Goal: Communication & Community: Answer question/provide support

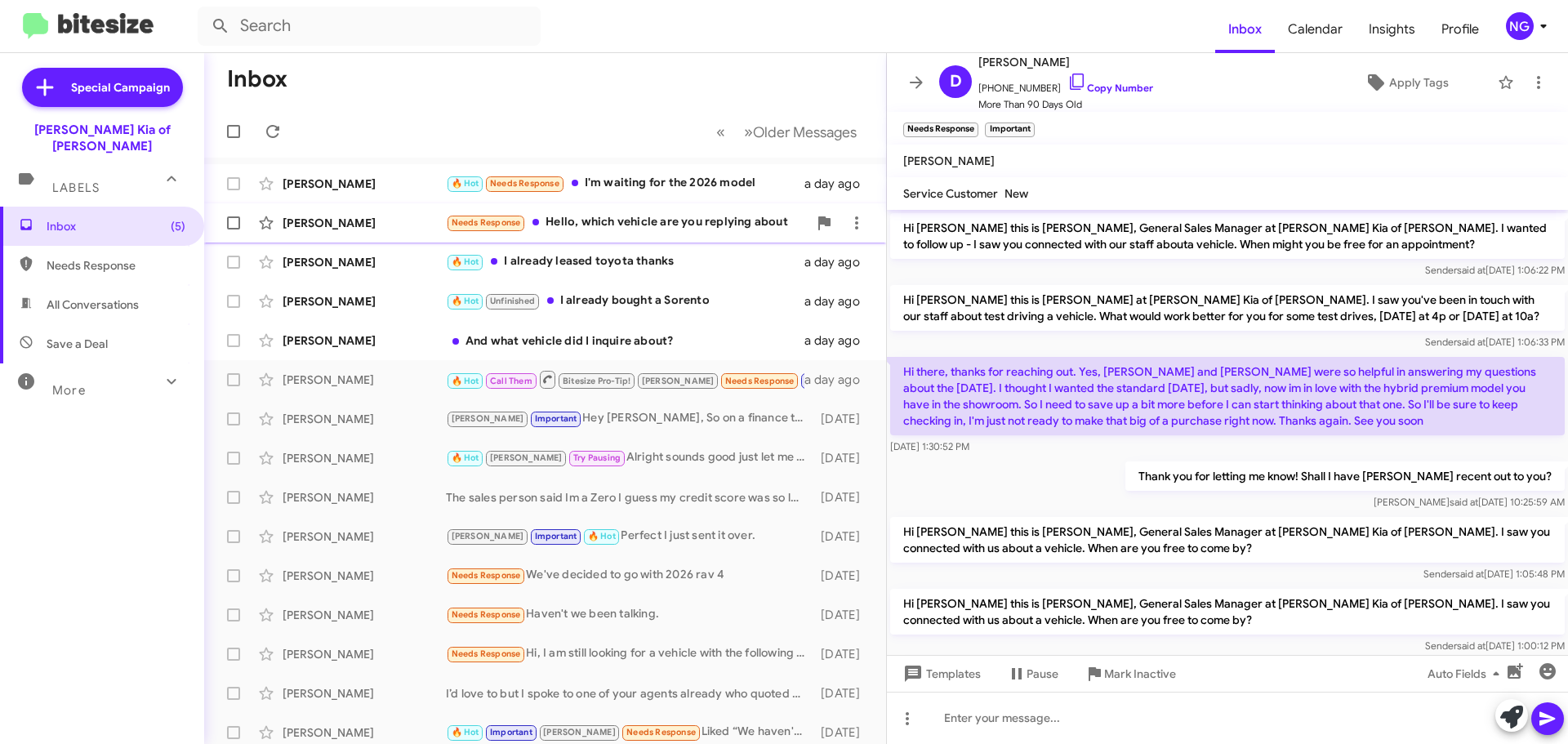
scroll to position [407, 0]
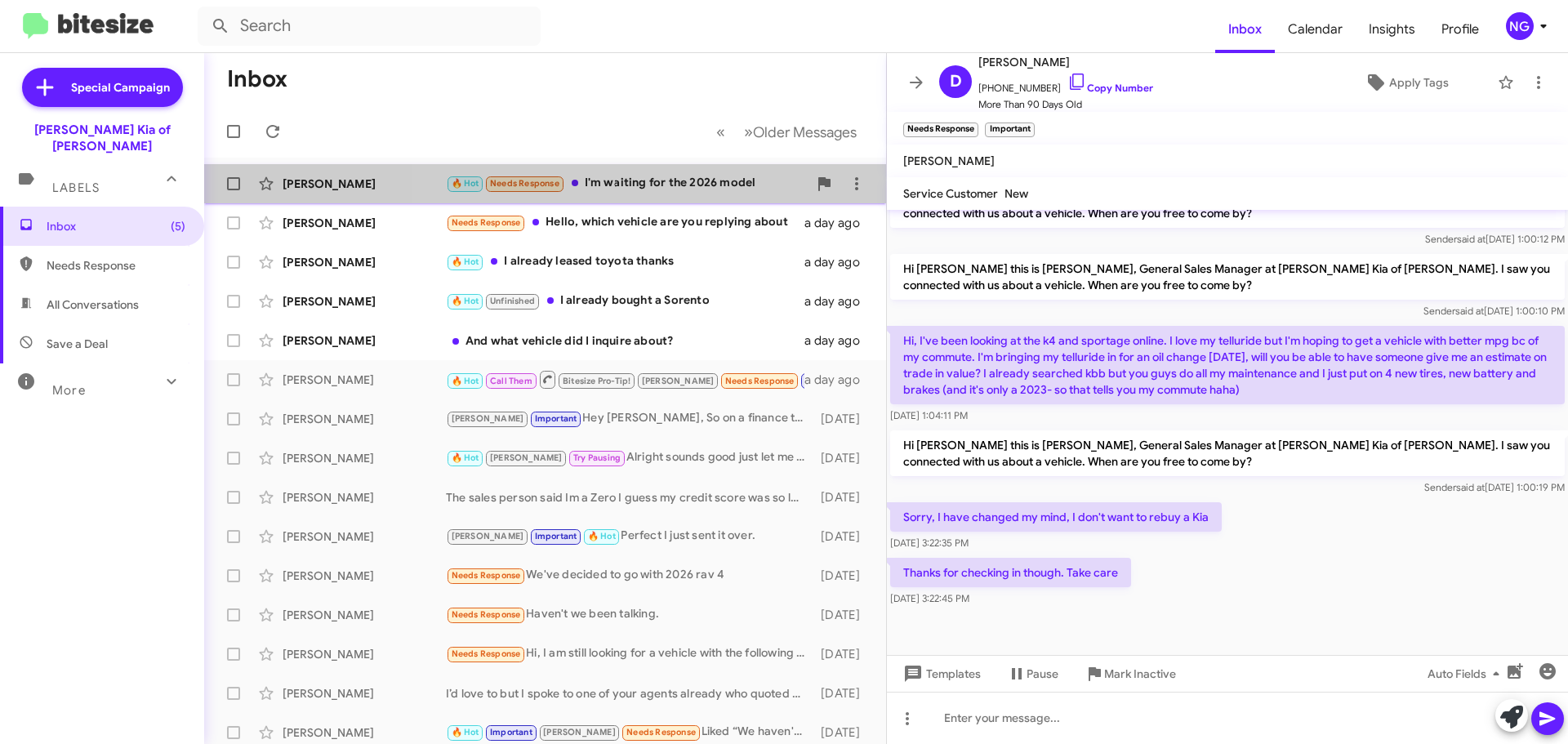
click at [665, 185] on div "🔥 Hot Needs Response I'm waiting for the 2026 model" at bounding box center [627, 183] width 362 height 19
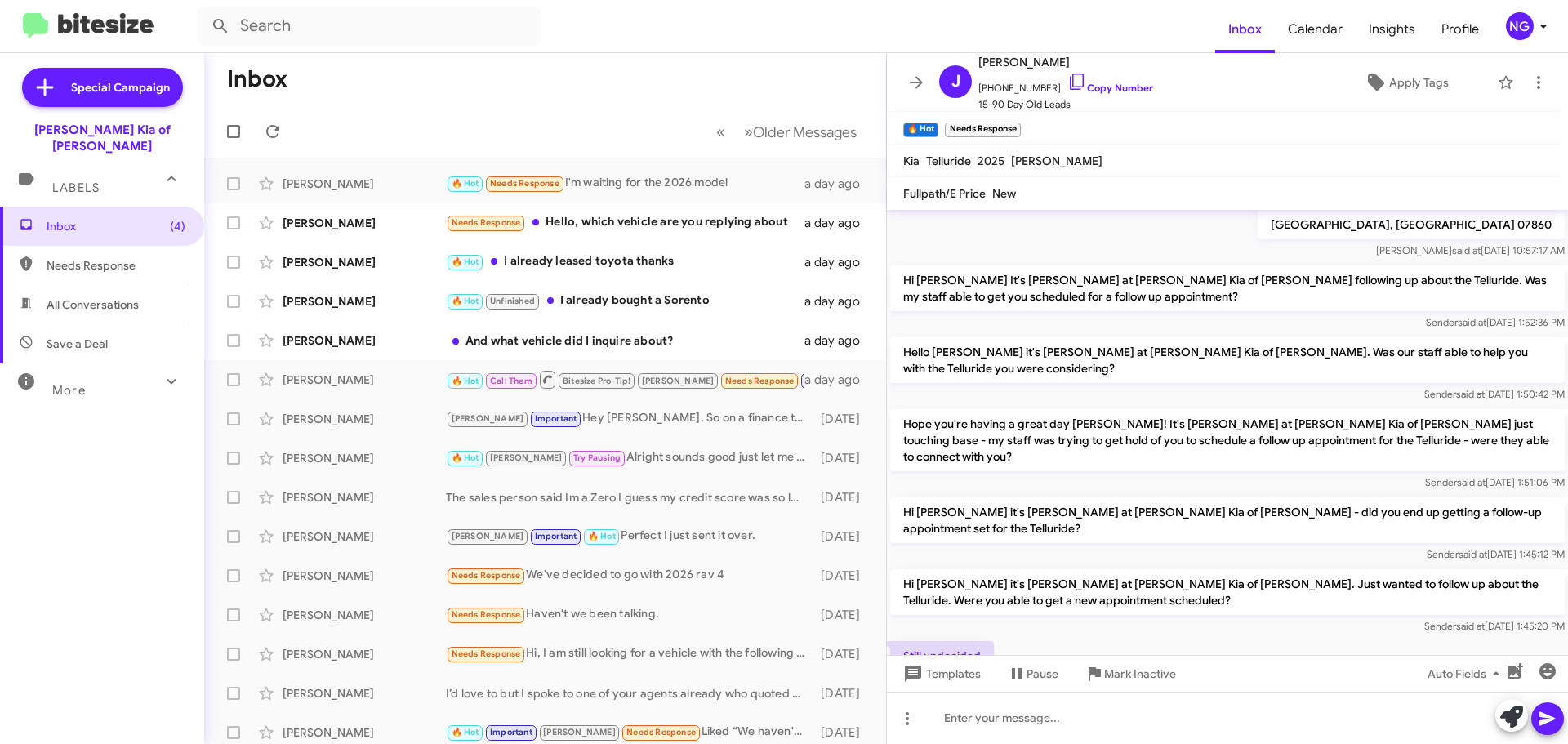
scroll to position [1307, 0]
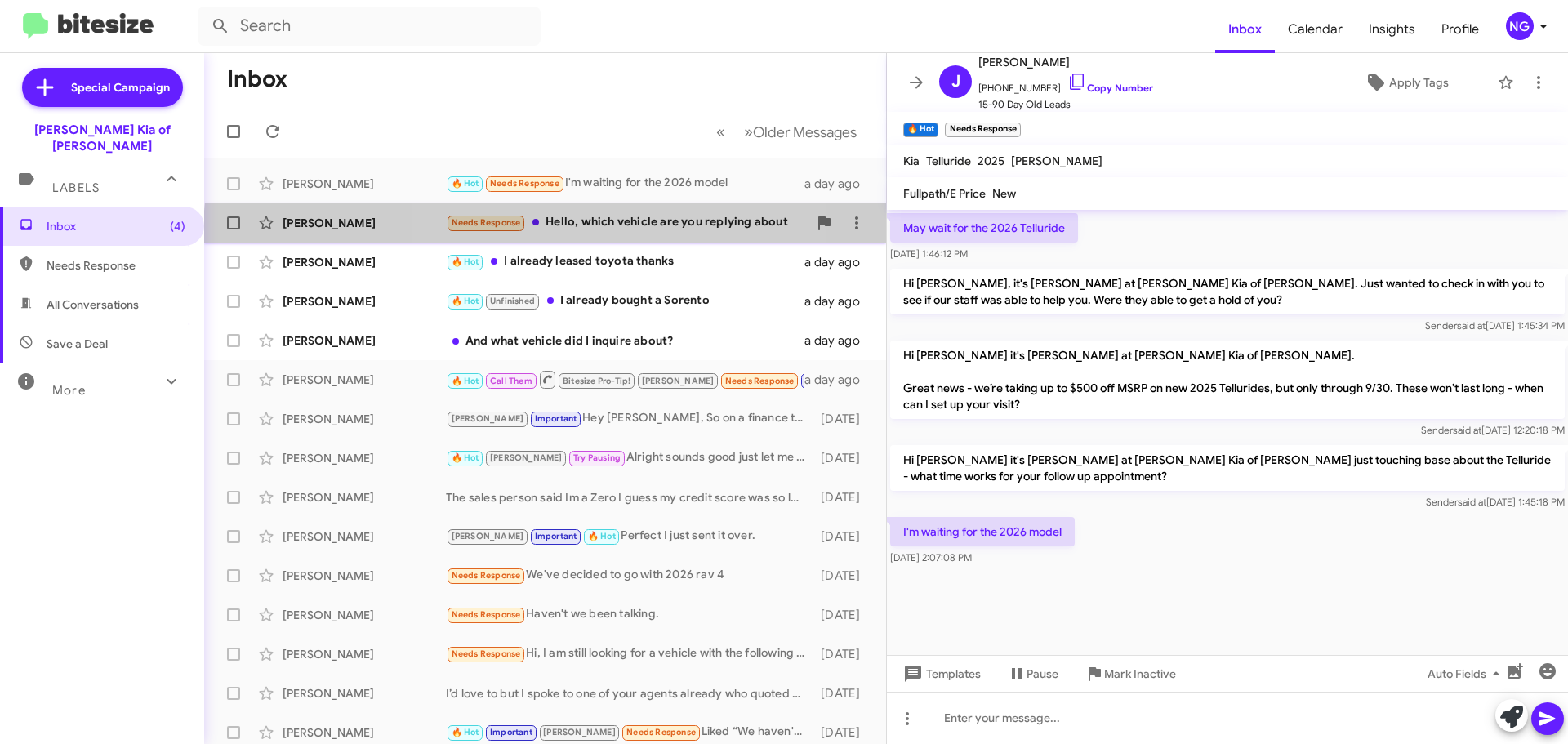
click at [599, 234] on div "[PERSON_NAME] Needs Response Hello, which vehicle are you replying about a day …" at bounding box center [545, 223] width 656 height 32
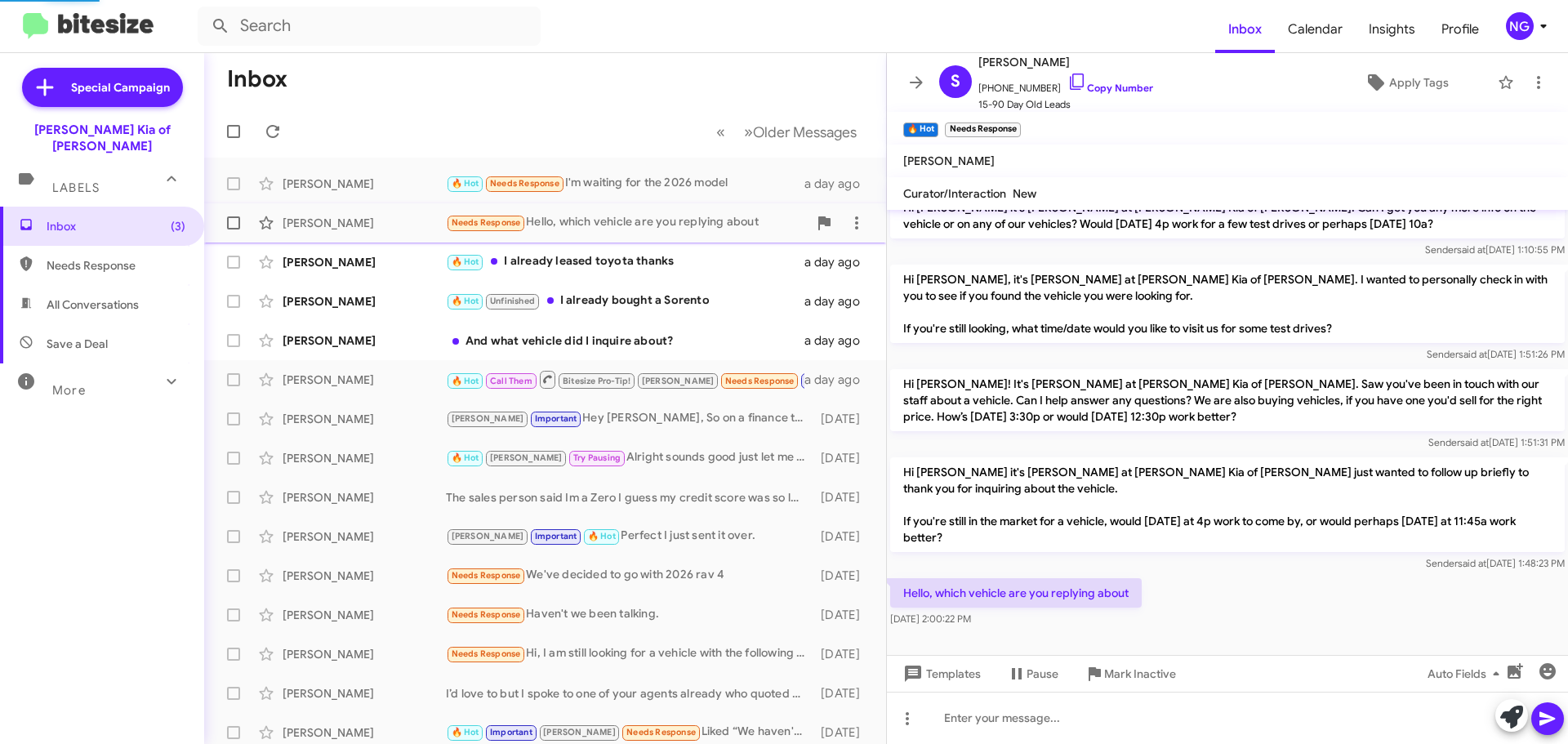
scroll to position [93, 0]
click at [634, 269] on div "🔥 Hot I already leased toyota thanks" at bounding box center [627, 262] width 362 height 19
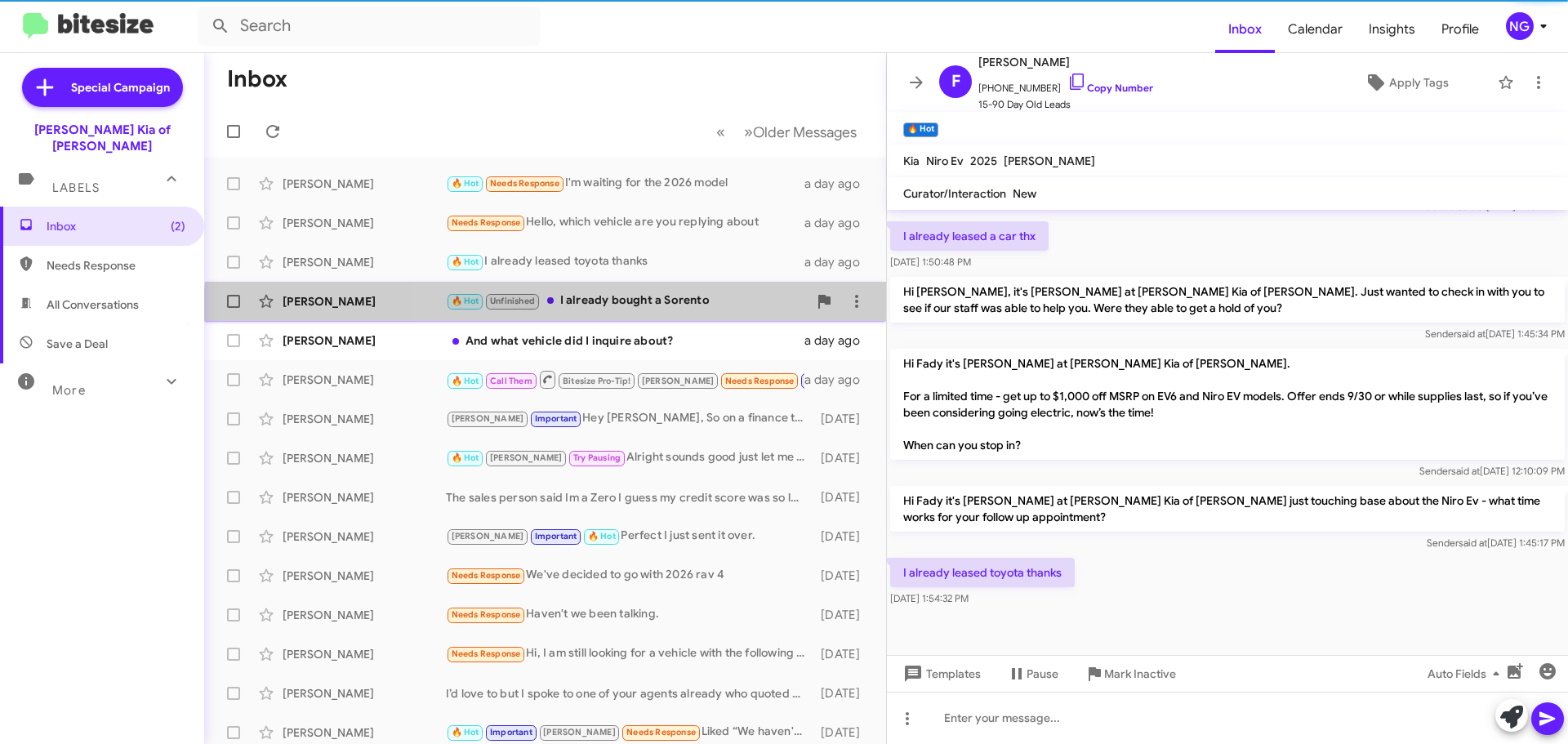
click at [724, 317] on div "[PERSON_NAME] 🔥 Hot Unfinished I already bought a Sorento a day ago" at bounding box center [545, 301] width 656 height 32
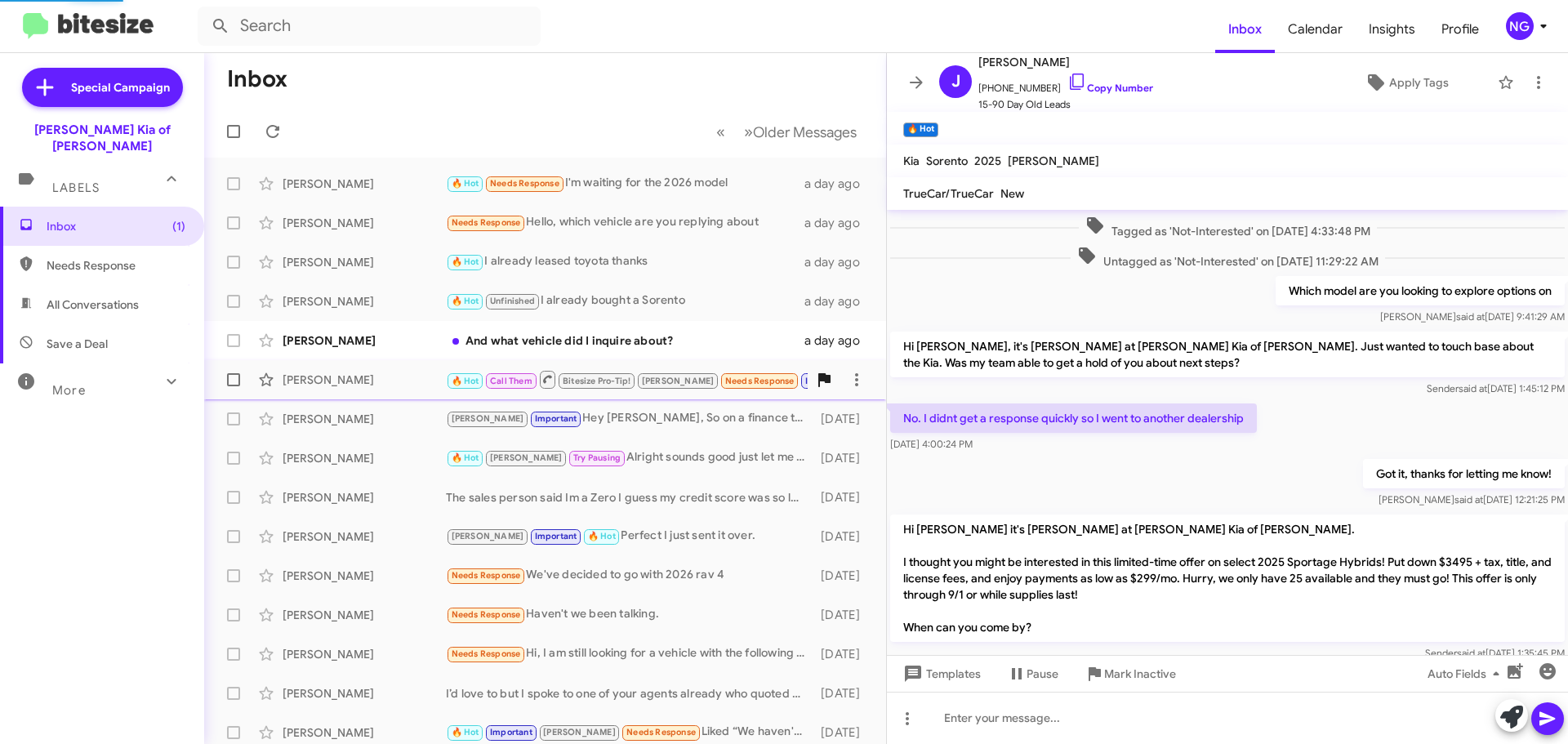
scroll to position [551, 0]
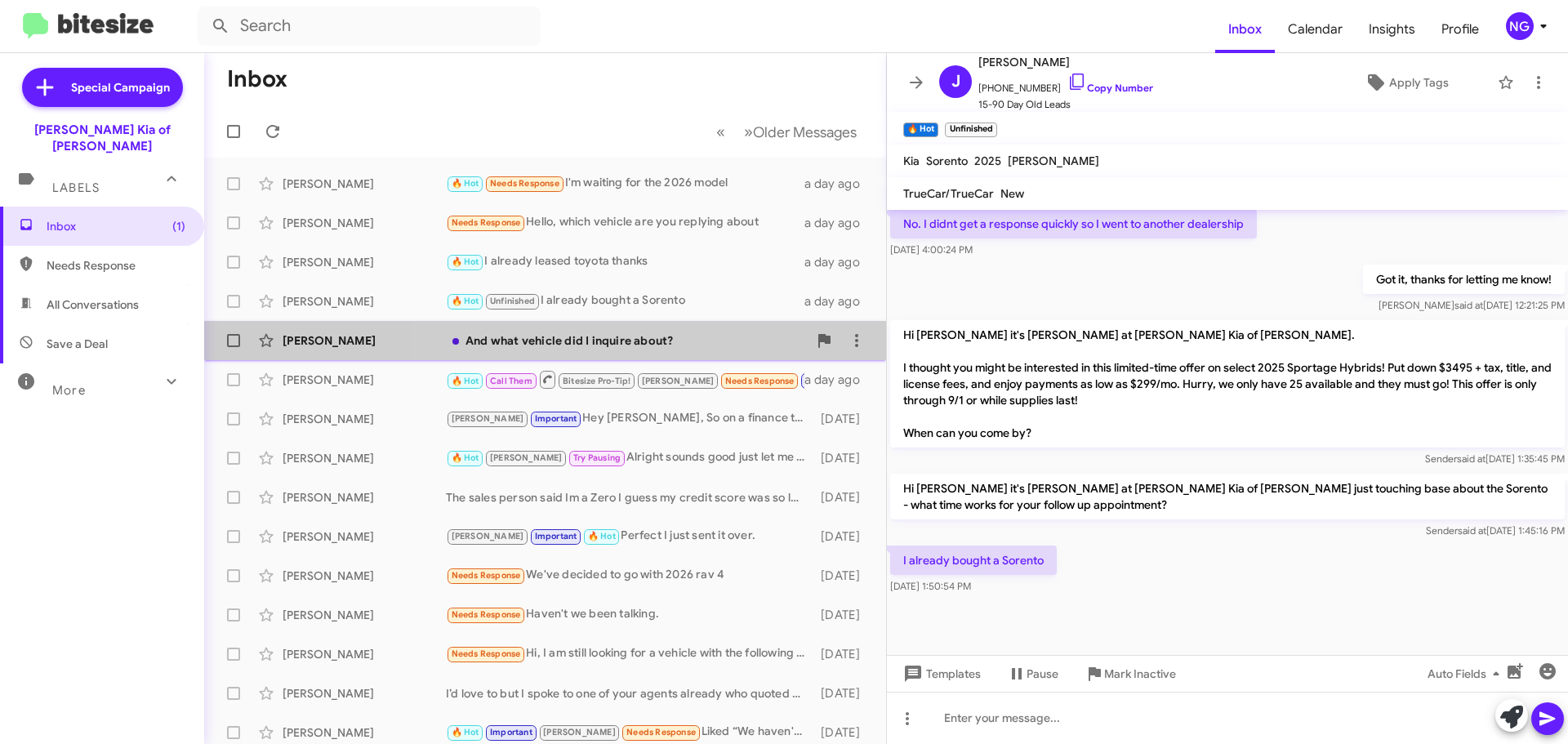
click at [667, 356] on div "[PERSON_NAME] And what vehicle did I inquire about? a day ago" at bounding box center [545, 340] width 656 height 32
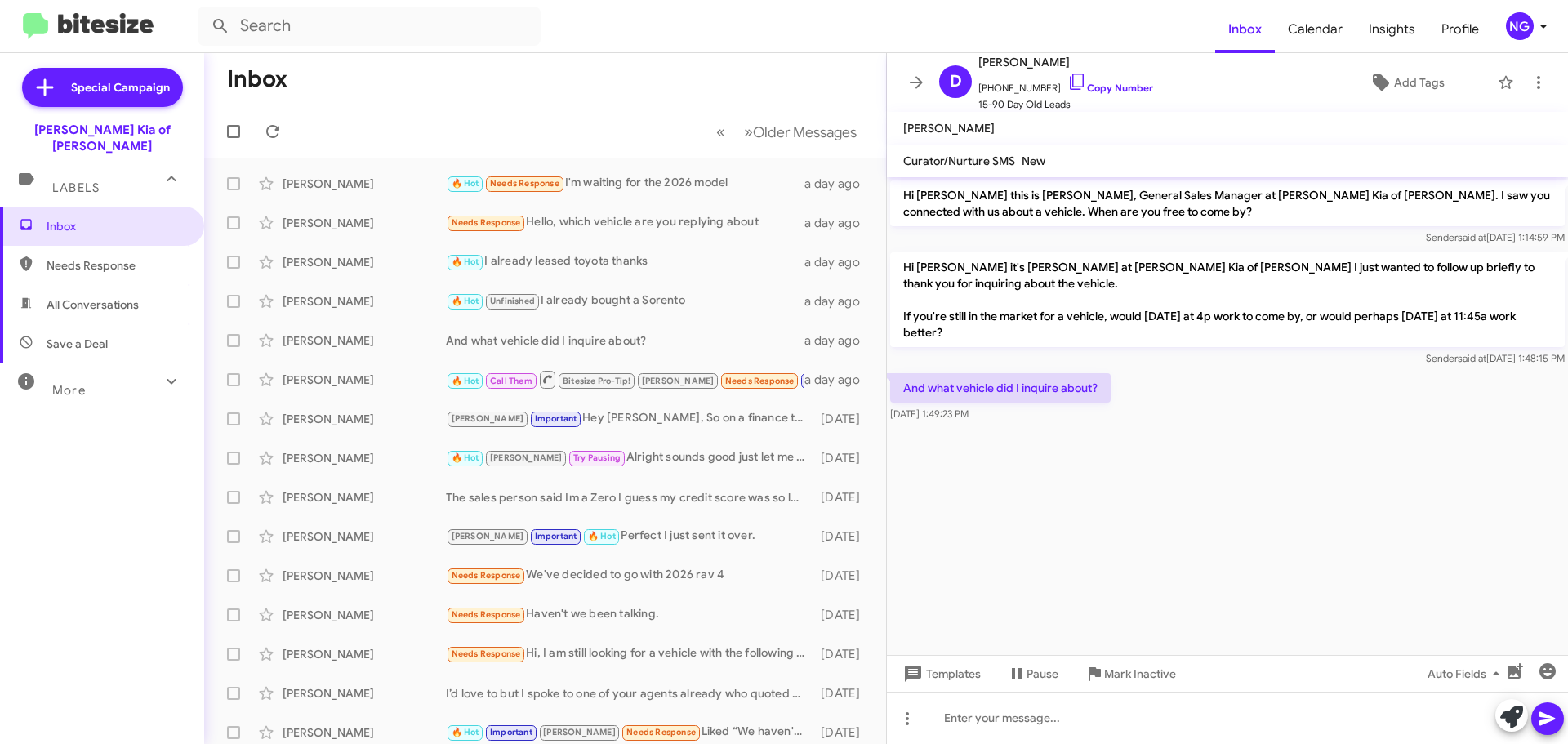
click at [1319, 363] on div "Sender said at [DATE] 1:48:15 PM" at bounding box center [1228, 358] width 675 height 16
